Goal: Find contact information: Find contact information

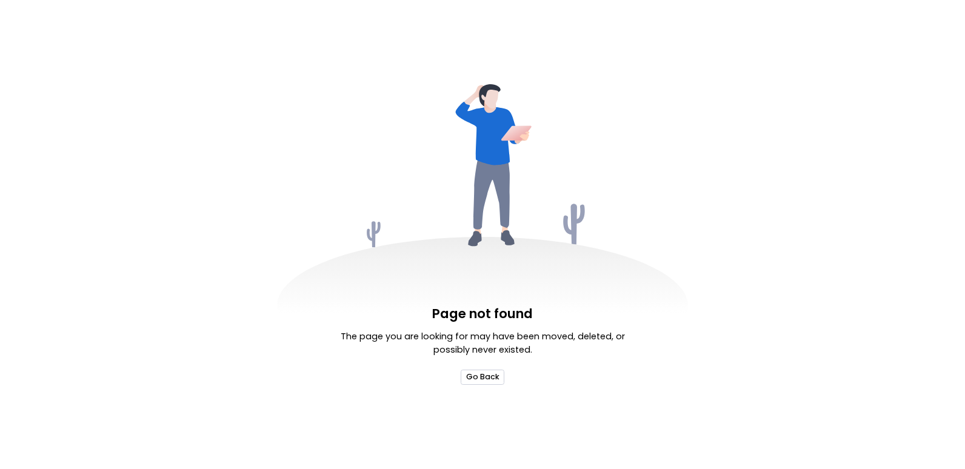
click at [491, 379] on button "Go Back" at bounding box center [482, 377] width 43 height 15
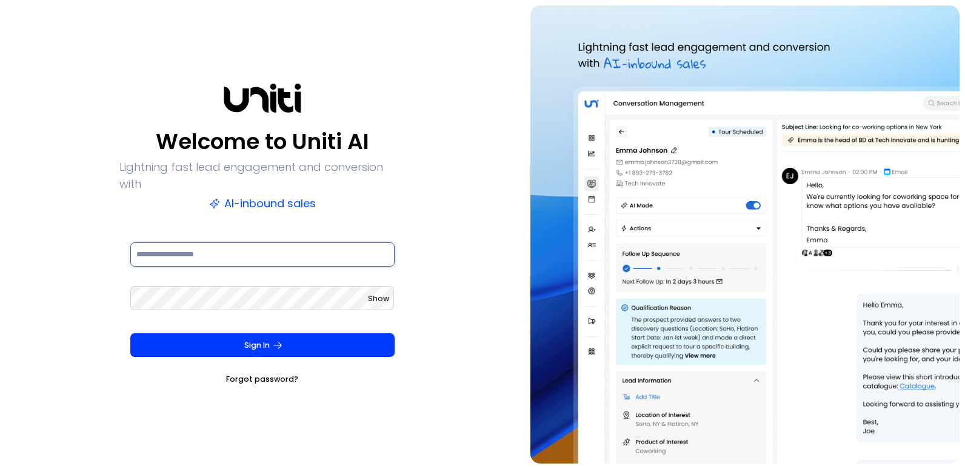
type input "**********"
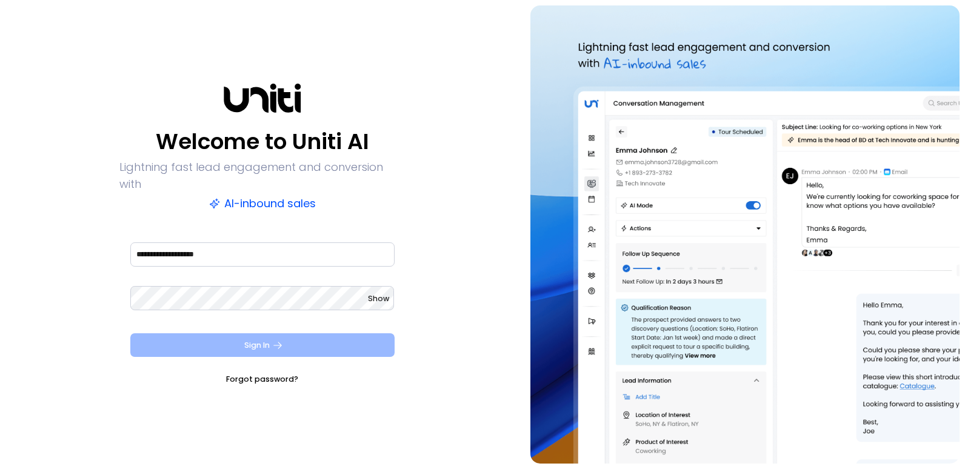
click at [238, 333] on button "Sign In" at bounding box center [262, 345] width 264 height 24
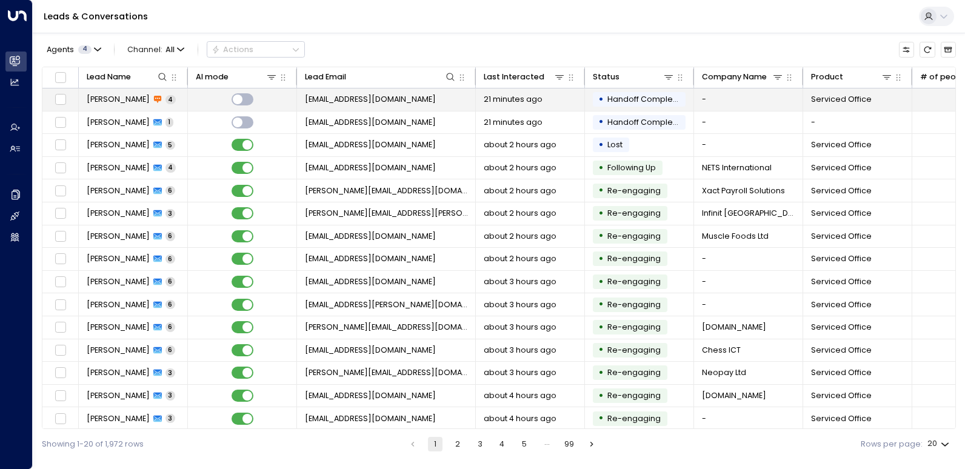
click at [154, 101] on div "[PERSON_NAME] 4" at bounding box center [131, 99] width 89 height 11
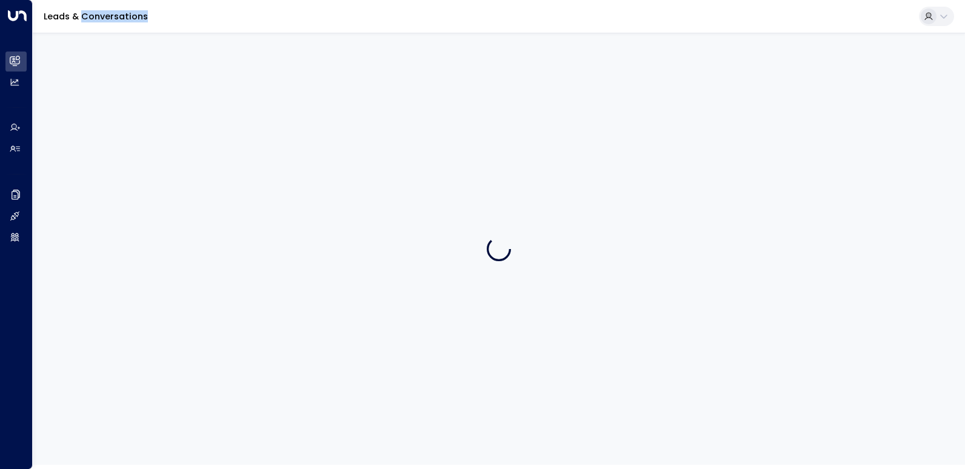
click at [154, 101] on div at bounding box center [499, 249] width 932 height 432
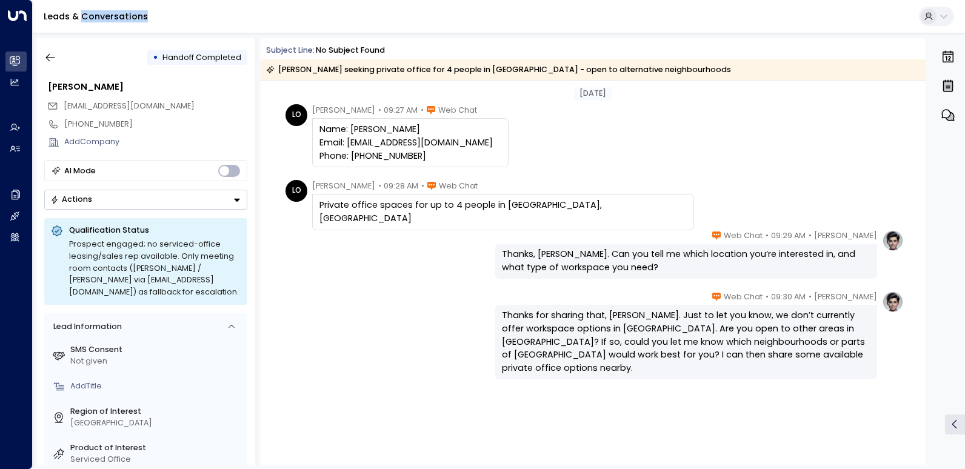
scroll to position [36, 0]
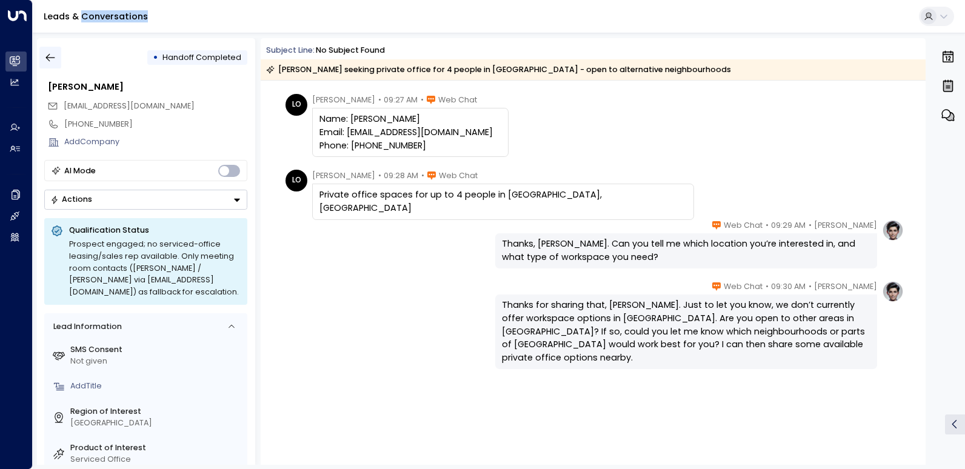
click at [56, 57] on icon "button" at bounding box center [50, 58] width 12 height 12
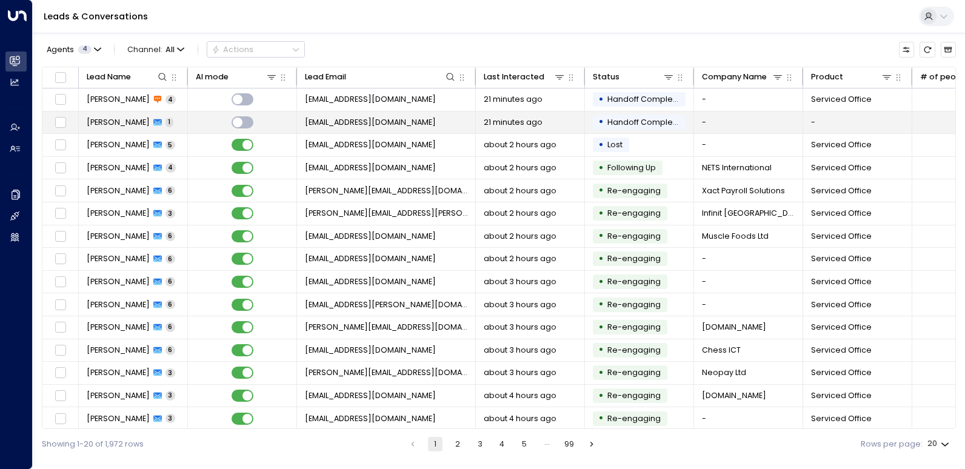
click at [140, 120] on span "[PERSON_NAME]" at bounding box center [118, 122] width 63 height 11
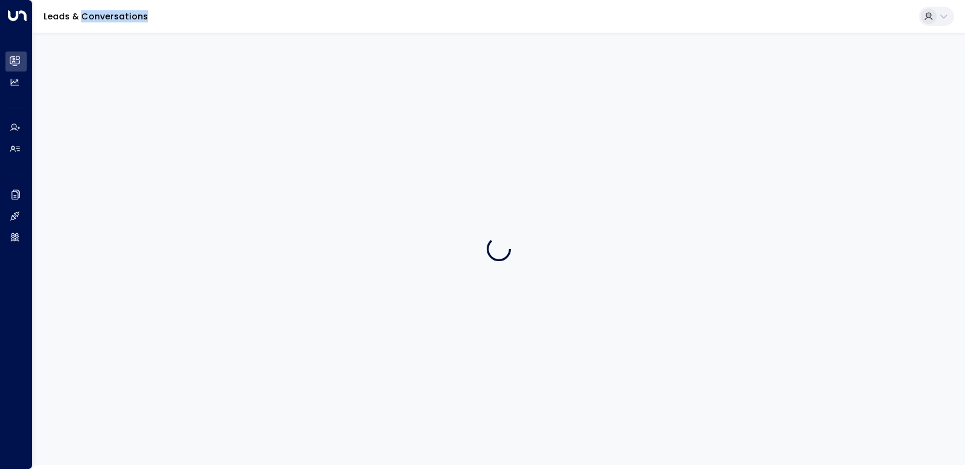
click at [140, 119] on div at bounding box center [499, 249] width 932 height 432
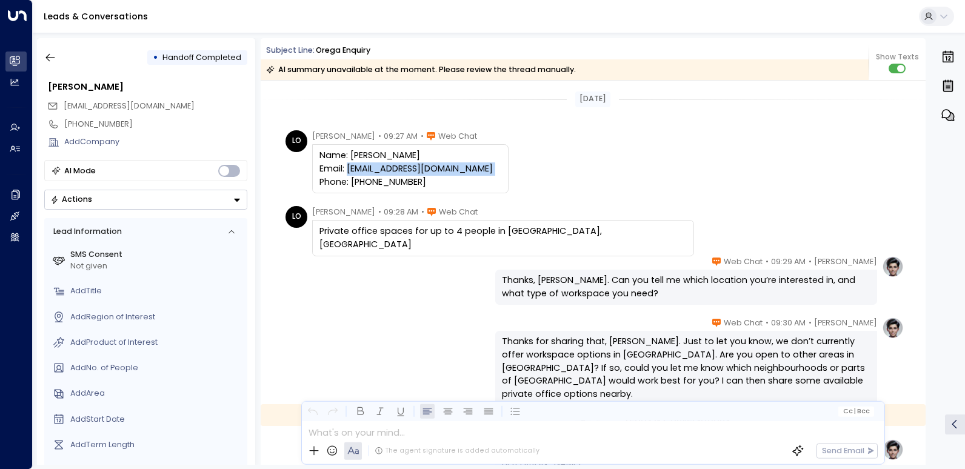
drag, startPoint x: 478, startPoint y: 168, endPoint x: 341, endPoint y: 172, distance: 137.6
click at [341, 172] on div "Name: [PERSON_NAME] Email: [EMAIL_ADDRESS][DOMAIN_NAME] Phone: [PHONE_NUMBER]" at bounding box center [410, 168] width 182 height 39
copy div ": [EMAIL_ADDRESS][DOMAIN_NAME]"
